Goal: Find contact information: Find contact information

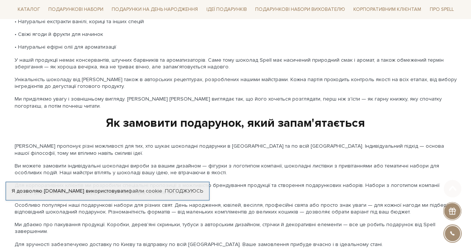
scroll to position [1279, 0]
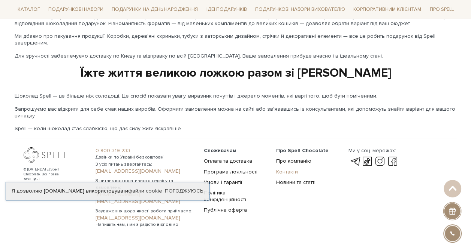
click at [285, 169] on link "Контакти" at bounding box center [287, 172] width 22 height 6
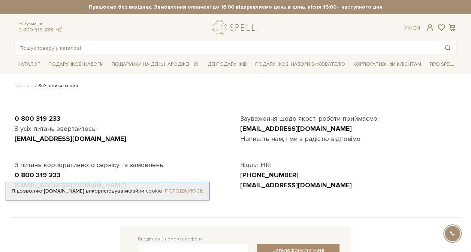
click at [186, 191] on link "Погоджуюсь" at bounding box center [184, 191] width 38 height 7
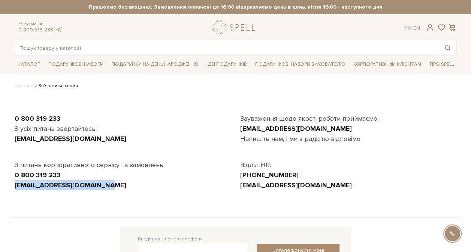
drag, startPoint x: 106, startPoint y: 184, endPoint x: 2, endPoint y: 196, distance: 104.4
click at [2, 196] on body "Подарункові набори SALE Корпоративним клієнтам Доставка і оплата Консультація: …" at bounding box center [235, 216] width 471 height 432
drag, startPoint x: 2, startPoint y: 196, endPoint x: 88, endPoint y: 186, distance: 86.0
copy link "[EMAIL_ADDRESS][DOMAIN_NAME]"
